Goal: Task Accomplishment & Management: Manage account settings

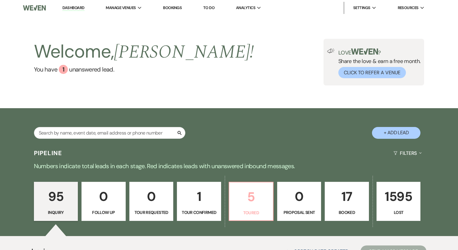
click at [252, 193] on p "5" at bounding box center [251, 197] width 36 height 20
select select "5"
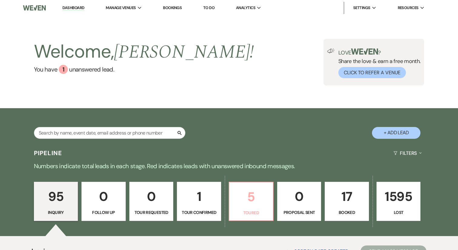
select select "5"
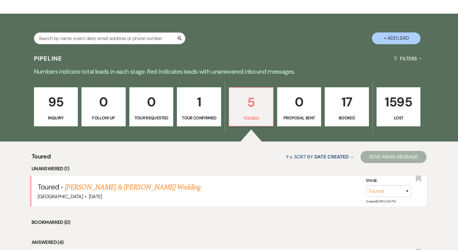
scroll to position [125, 0]
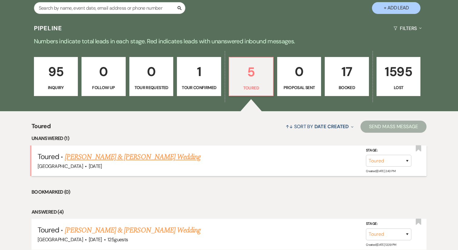
click at [147, 159] on link "[PERSON_NAME] & [PERSON_NAME] Wedding" at bounding box center [133, 156] width 136 height 11
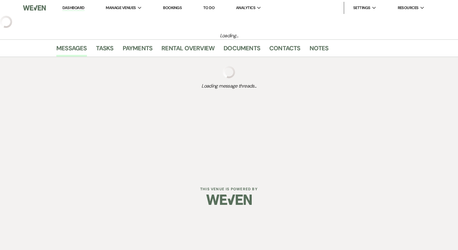
select select "5"
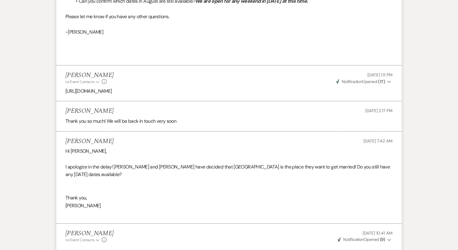
scroll to position [715, 0]
